Goal: Transaction & Acquisition: Subscribe to service/newsletter

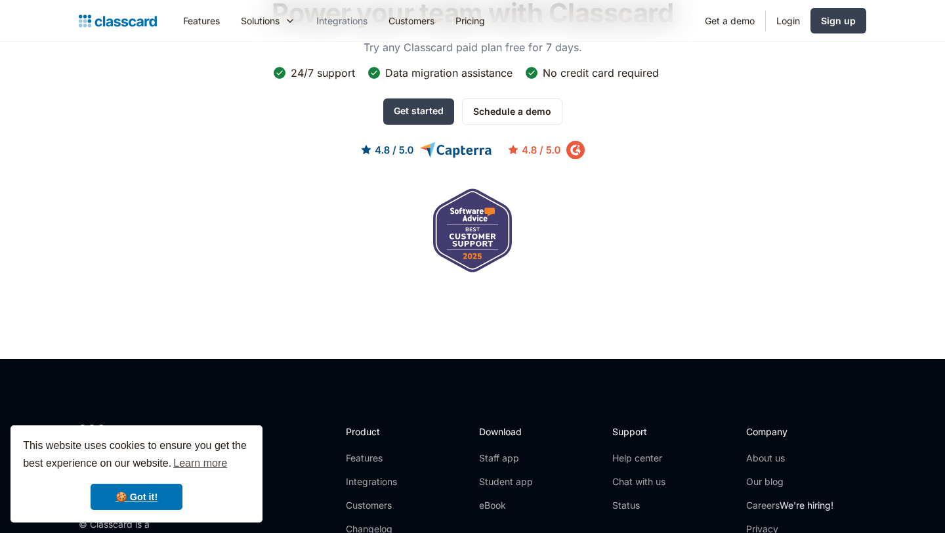
click at [352, 15] on link "Integrations" at bounding box center [342, 21] width 72 height 30
click at [484, 12] on link "Pricing" at bounding box center [470, 21] width 51 height 30
click at [426, 10] on link "Customers" at bounding box center [411, 21] width 67 height 30
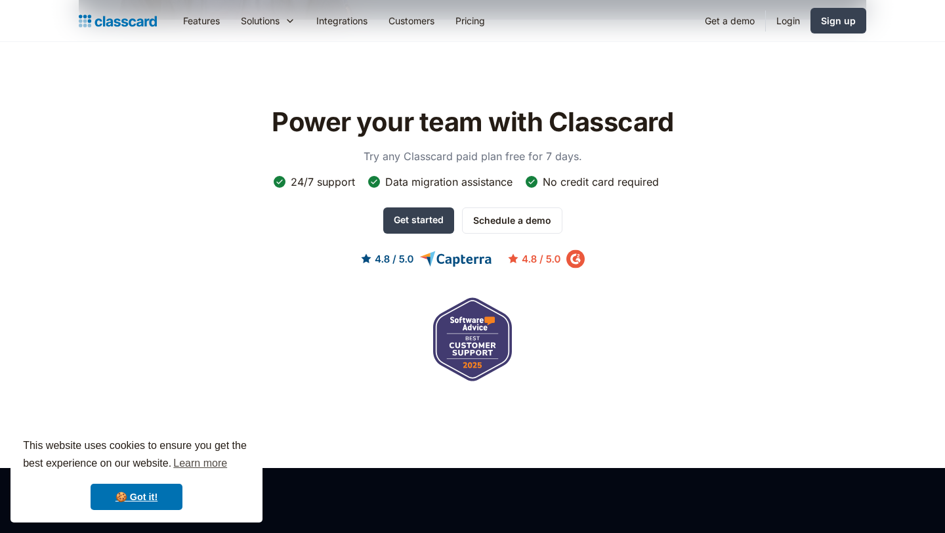
scroll to position [702, 0]
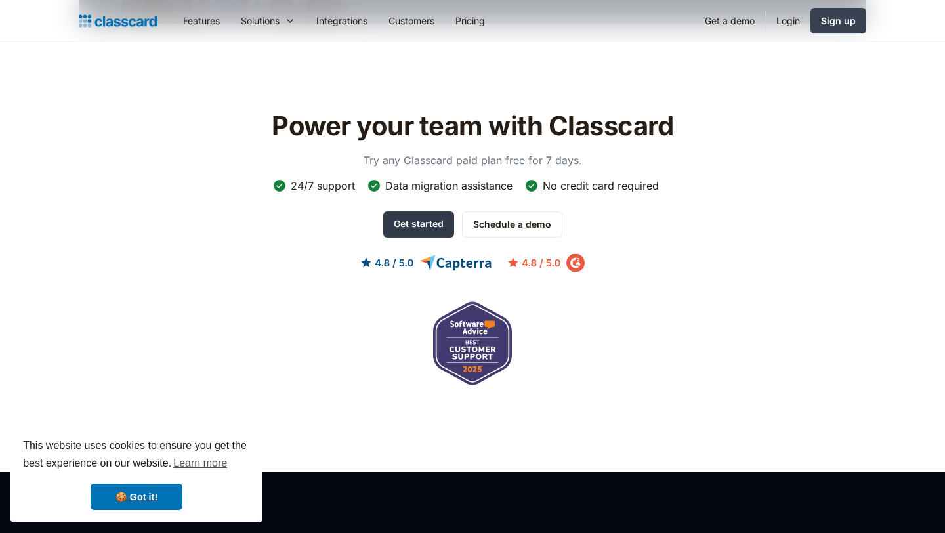
click at [421, 213] on link "Get started" at bounding box center [418, 224] width 71 height 26
